Goal: Task Accomplishment & Management: Manage account settings

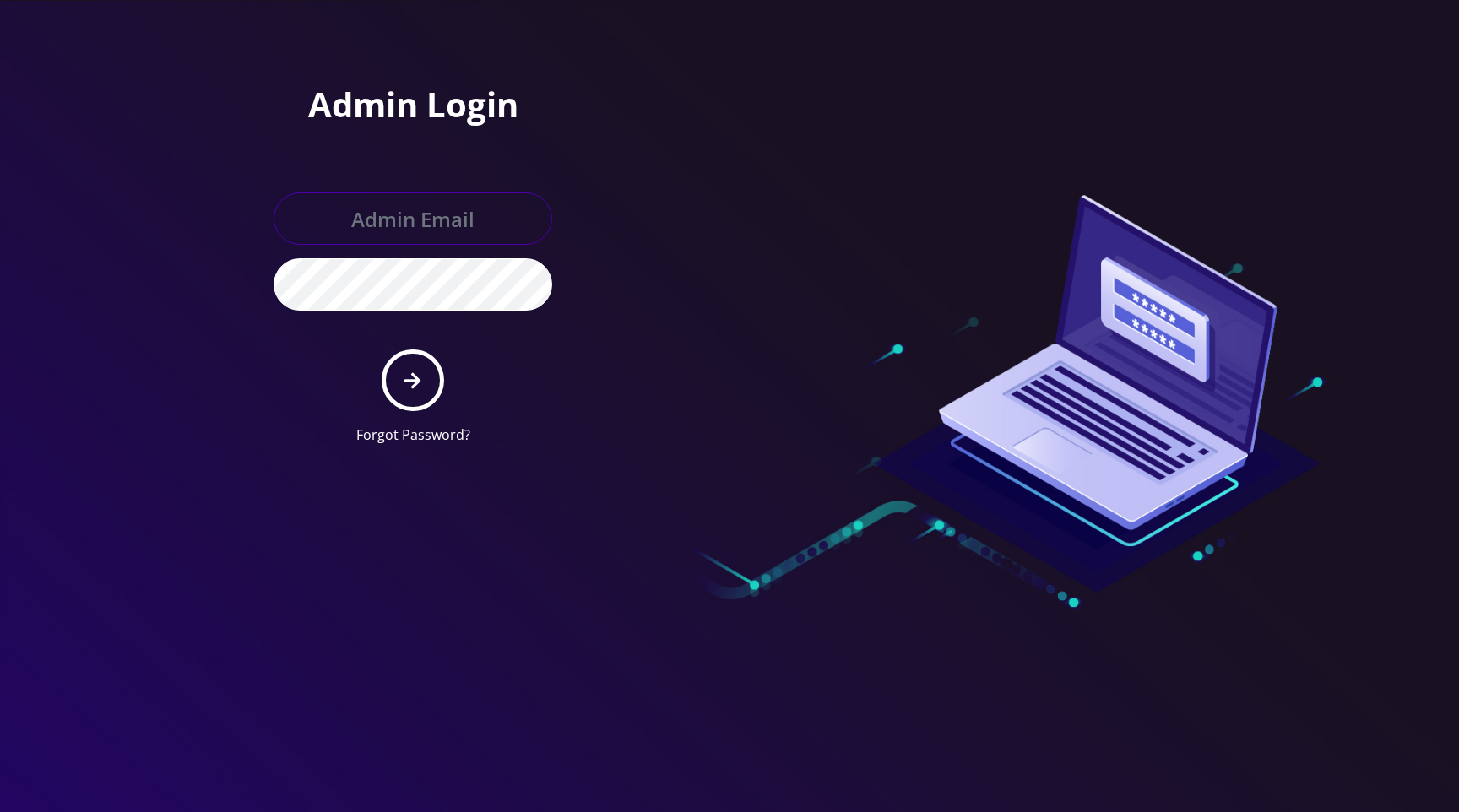
type input "master@britex.pw"
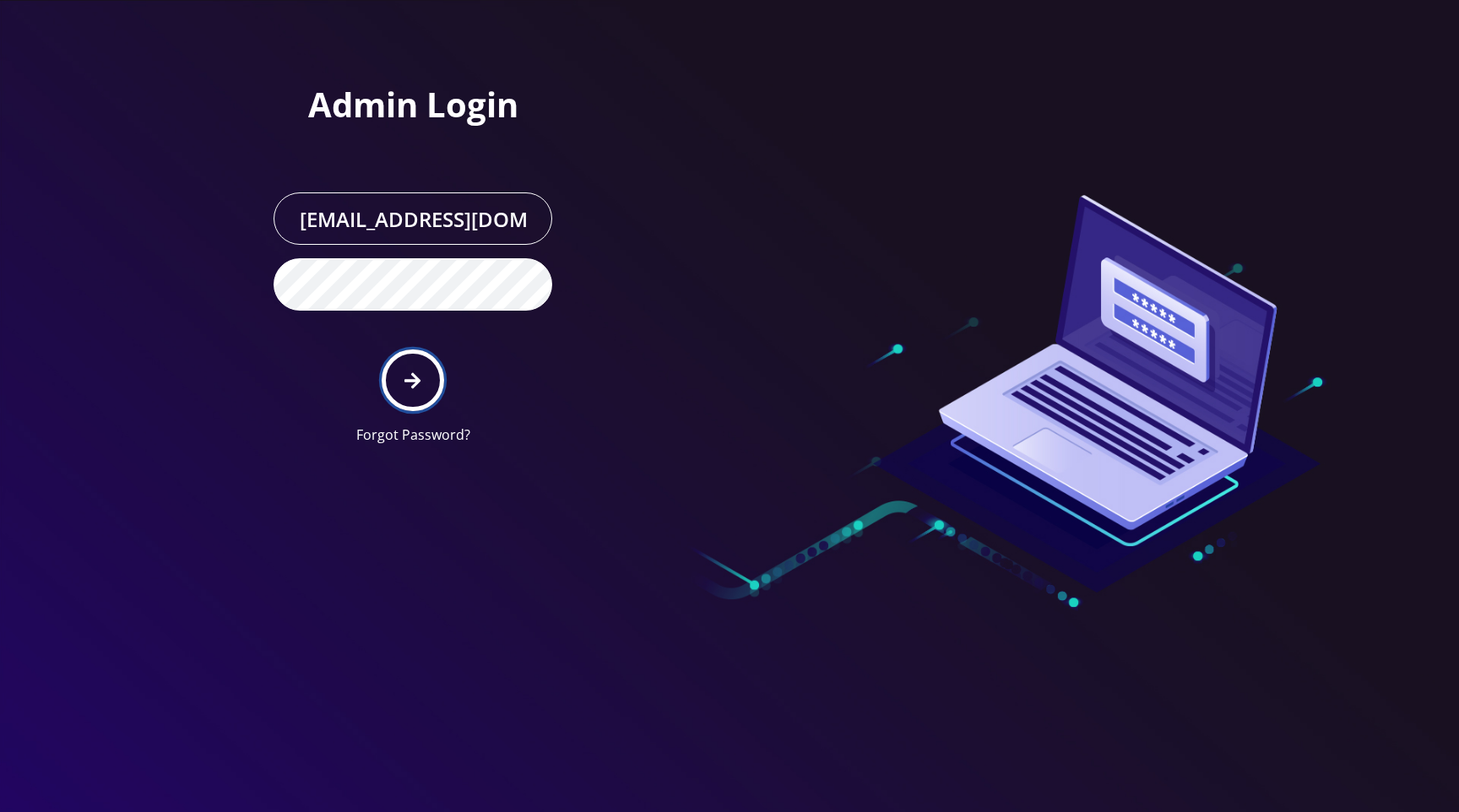
click at [418, 379] on icon "submit" at bounding box center [412, 380] width 16 height 16
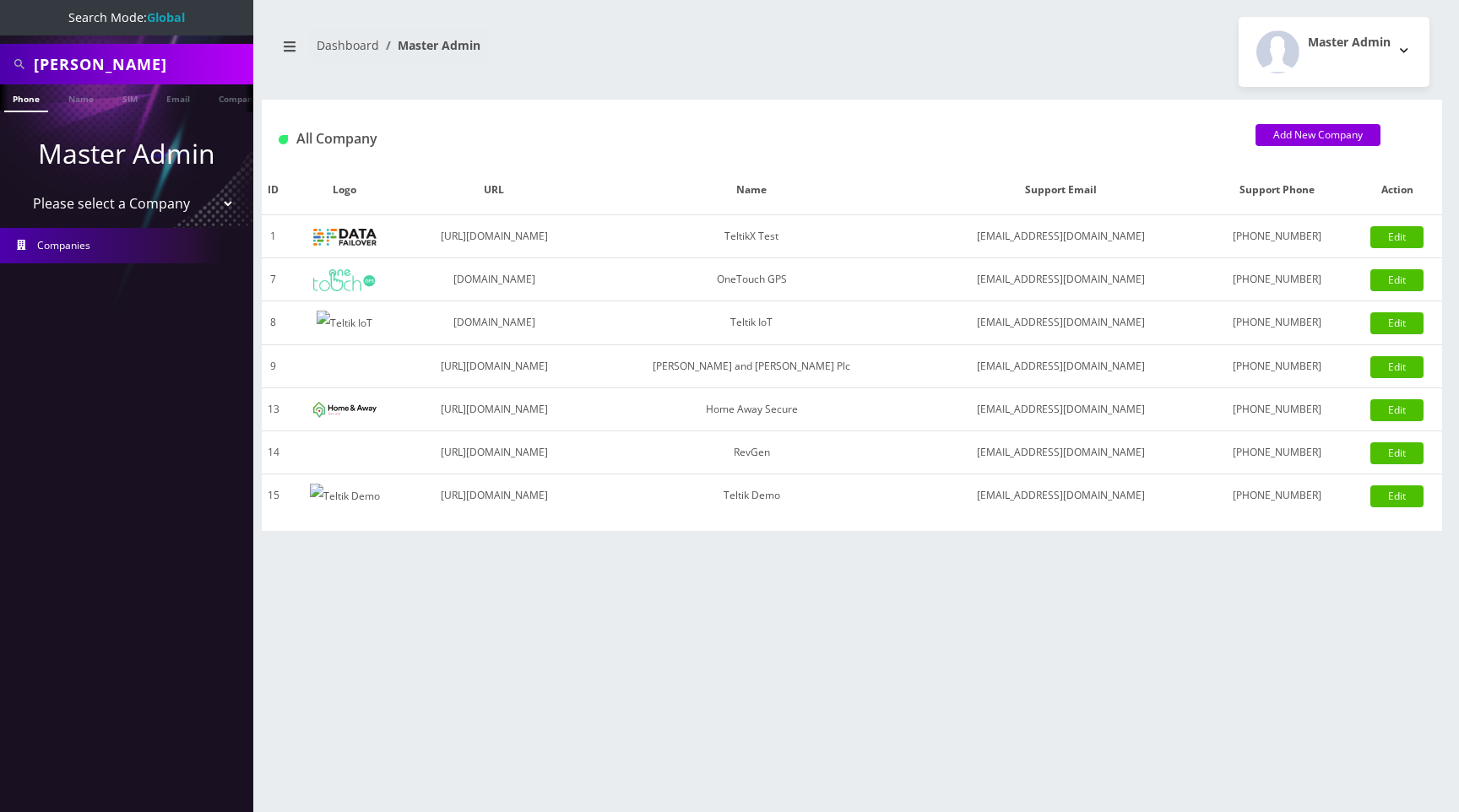
click at [170, 199] on select "Please select a Company TeltikX Test OneTouch GPS Teltik IoT [PERSON_NAME] and …" at bounding box center [127, 204] width 216 height 32
select select "1"
click at [20, 188] on select "Please select a Company TeltikX Test OneTouch GPS Teltik IoT [PERSON_NAME] and …" at bounding box center [127, 204] width 216 height 32
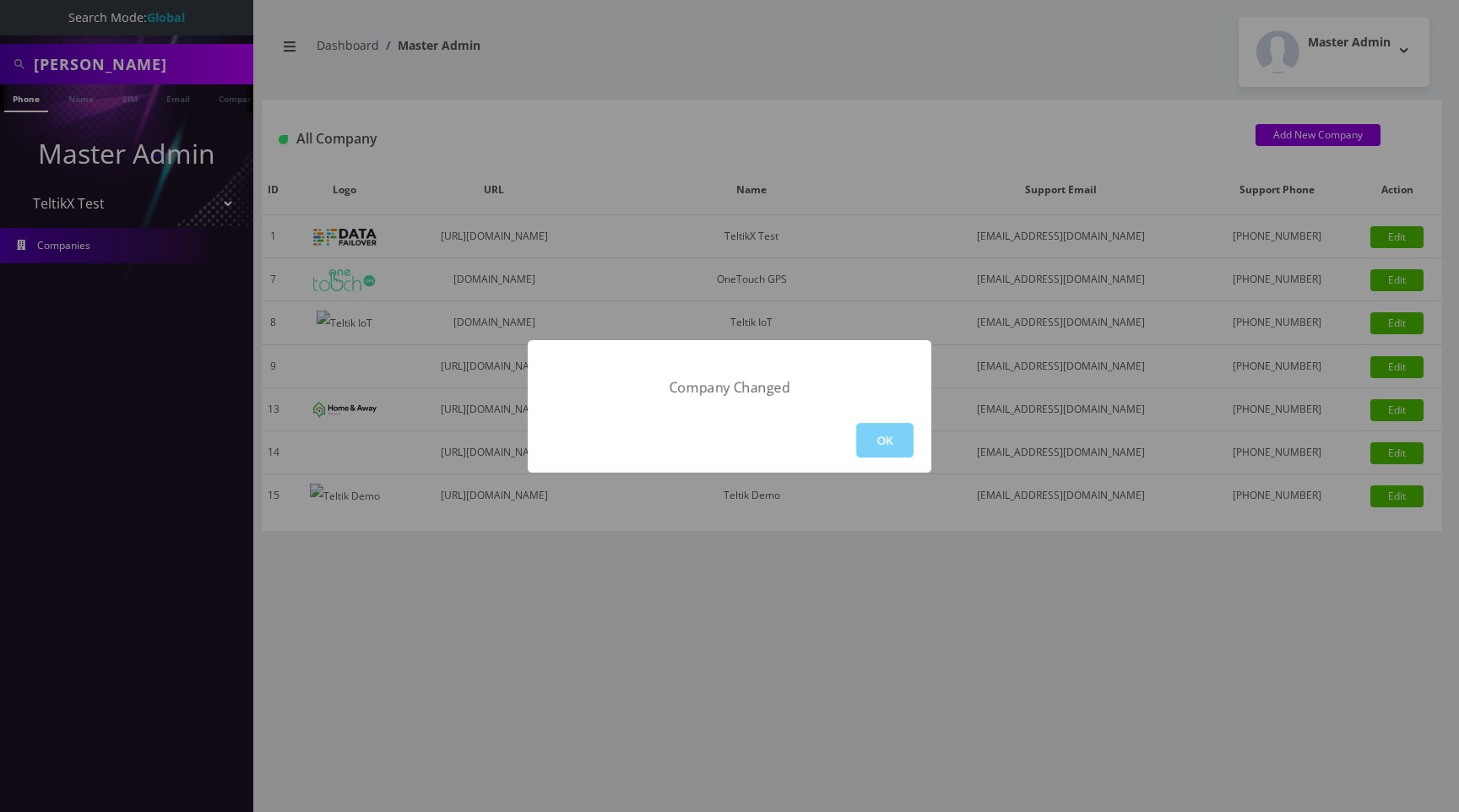
click at [1069, 20] on div "Company Changed OK" at bounding box center [729, 406] width 1459 height 812
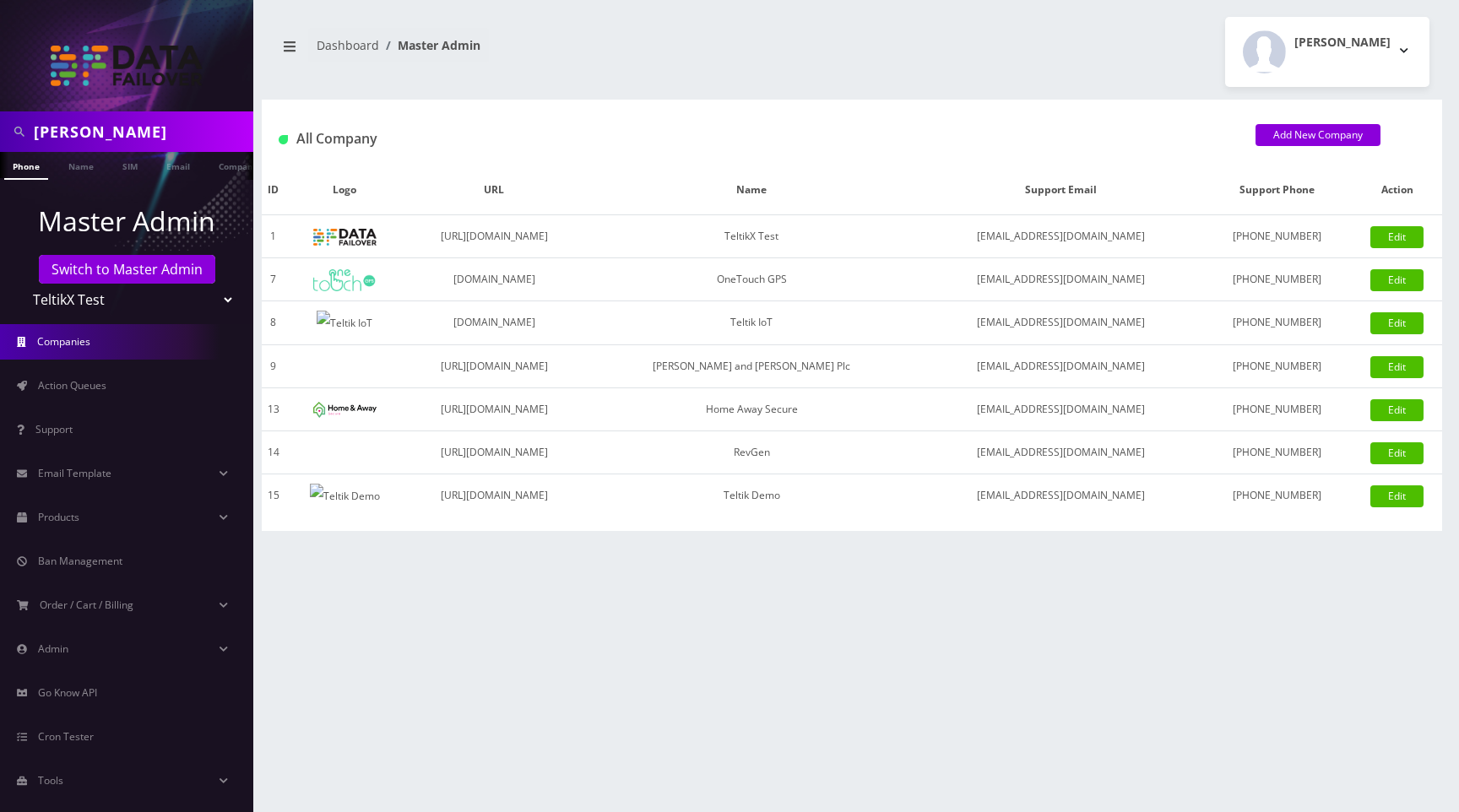
click at [976, 91] on div "[PERSON_NAME] Phone Name SIM Email Company Customer Dashboard Master Admin [PER…" at bounding box center [852, 406] width 1215 height 812
click at [883, 53] on div "[PERSON_NAME] Logout" at bounding box center [1147, 52] width 590 height 70
drag, startPoint x: 1051, startPoint y: 21, endPoint x: 1009, endPoint y: 0, distance: 47.0
click at [1051, 21] on div "[PERSON_NAME] Logout" at bounding box center [1147, 52] width 590 height 70
click at [808, 51] on nav "Dashboard Master Admin" at bounding box center [557, 52] width 565 height 48
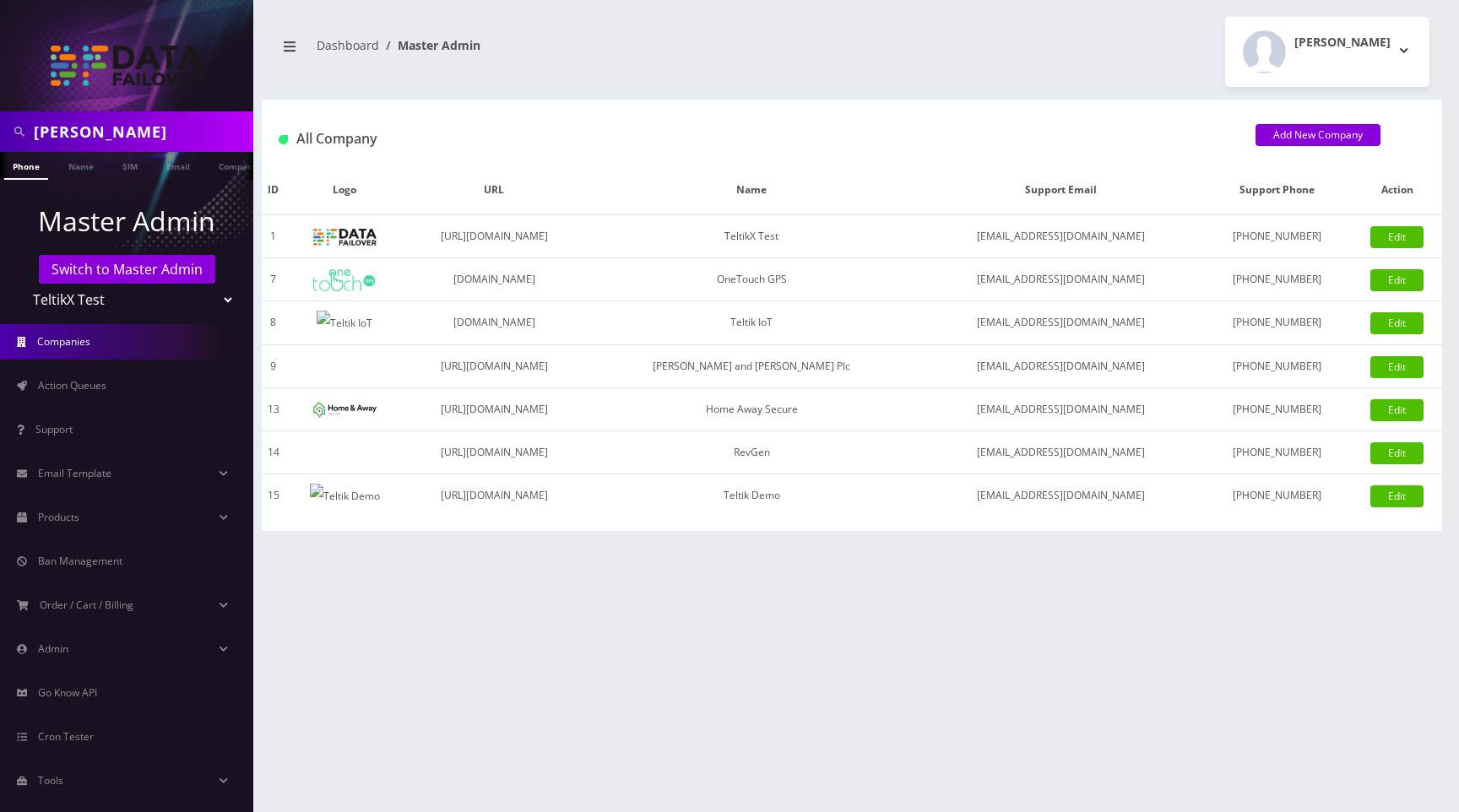
click at [764, 54] on nav "Dashboard Master Admin" at bounding box center [557, 52] width 565 height 48
click at [979, 65] on div "[PERSON_NAME] Logout" at bounding box center [1147, 52] width 590 height 70
